Goal: Find specific page/section: Find specific page/section

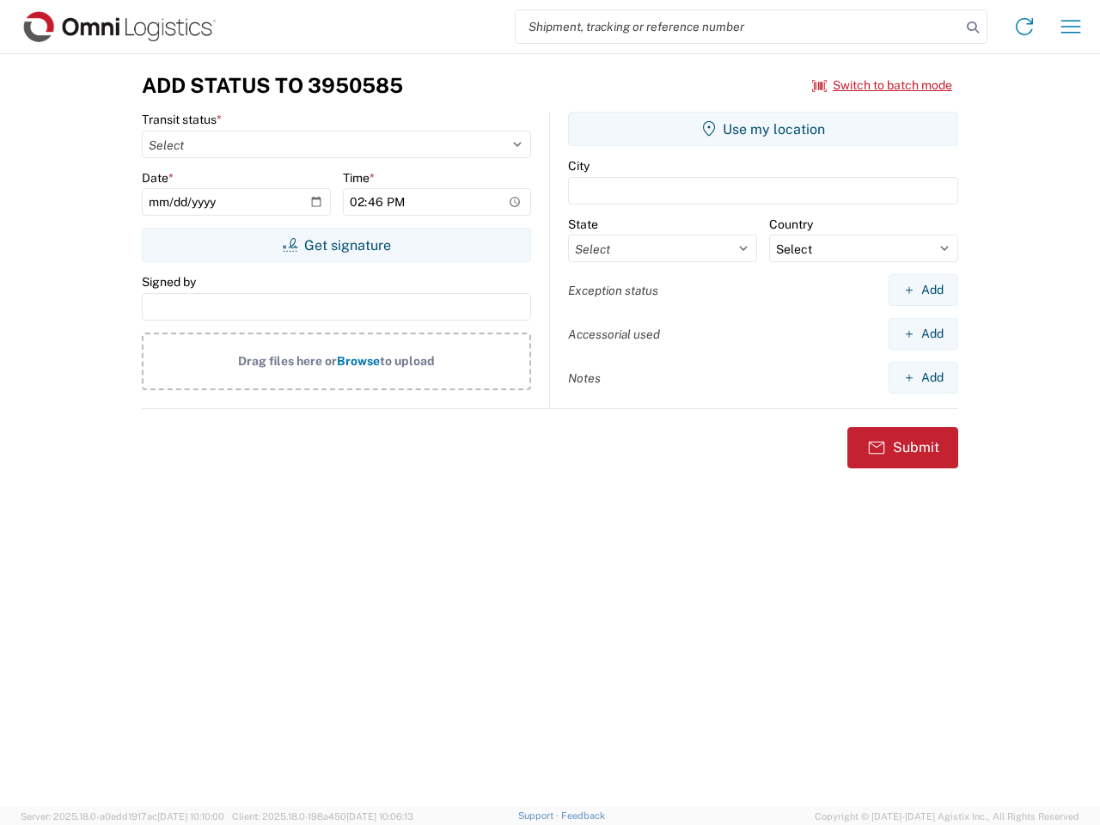
click at [738, 27] on input "search" at bounding box center [738, 26] width 445 height 33
click at [973, 28] on icon at bounding box center [973, 27] width 24 height 24
click at [1024, 27] on icon at bounding box center [1025, 27] width 28 height 28
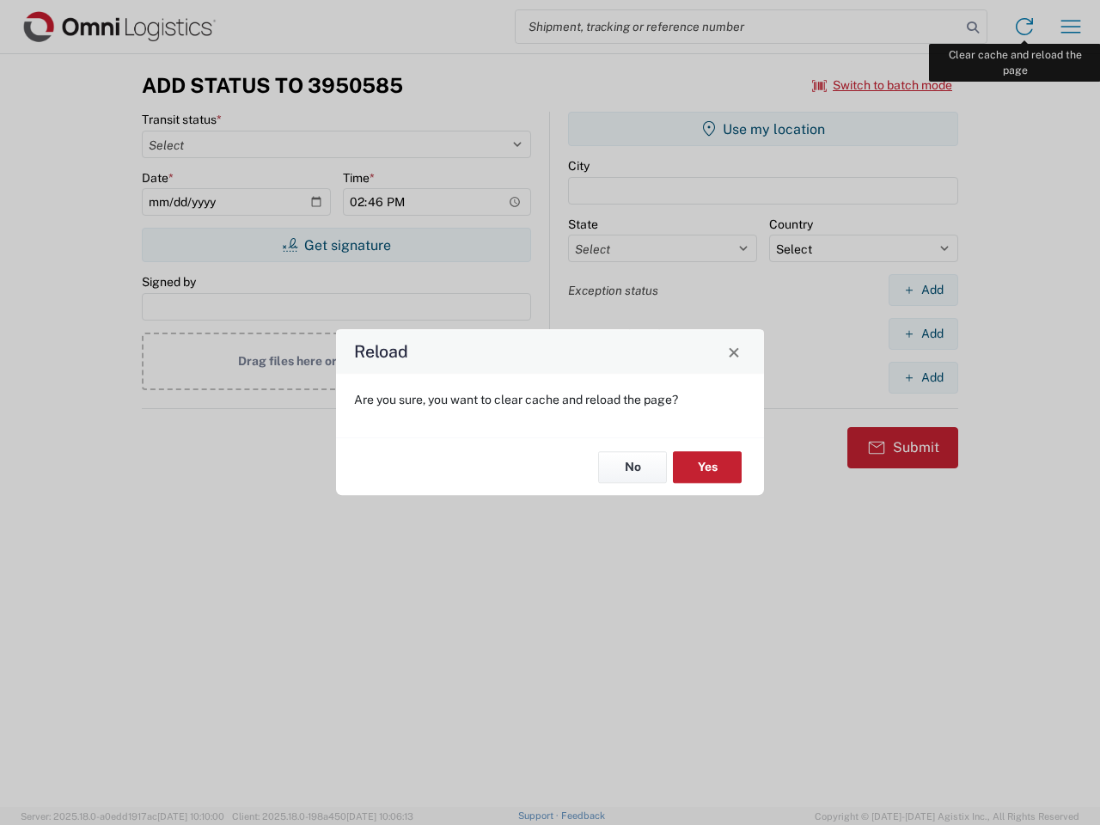
click at [1071, 27] on div "Reload Are you sure, you want to clear cache and reload the page? No Yes" at bounding box center [550, 412] width 1100 height 825
click at [883, 85] on div "Reload Are you sure, you want to clear cache and reload the page? No Yes" at bounding box center [550, 412] width 1100 height 825
click at [336, 245] on div "Reload Are you sure, you want to clear cache and reload the page? No Yes" at bounding box center [550, 412] width 1100 height 825
click at [763, 129] on div "Reload Are you sure, you want to clear cache and reload the page? No Yes" at bounding box center [550, 412] width 1100 height 825
click at [923, 290] on div "Reload Are you sure, you want to clear cache and reload the page? No Yes" at bounding box center [550, 412] width 1100 height 825
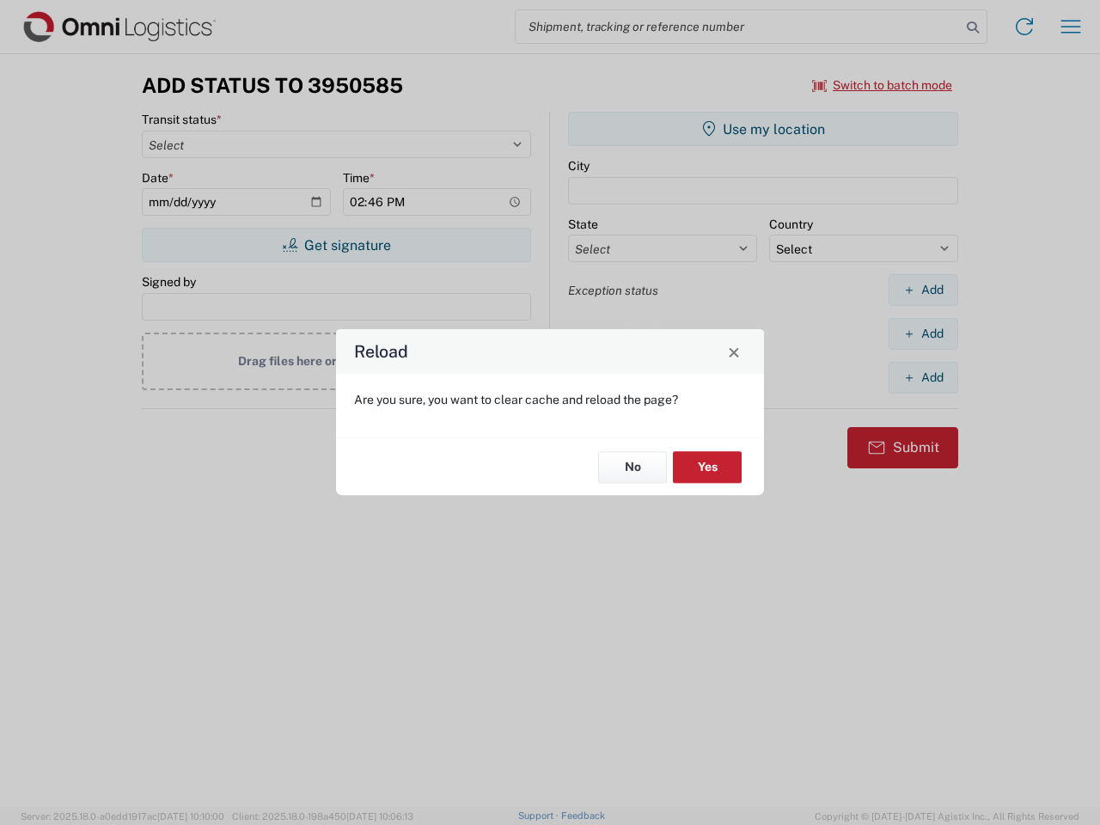
click at [923, 333] on div "Reload Are you sure, you want to clear cache and reload the page? No Yes" at bounding box center [550, 412] width 1100 height 825
click at [923, 377] on div "Reload Are you sure, you want to clear cache and reload the page? No Yes" at bounding box center [550, 412] width 1100 height 825
